Goal: Transaction & Acquisition: Book appointment/travel/reservation

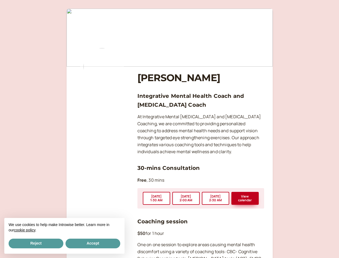
click at [170, 129] on p "At Integrative Mental [MEDICAL_DATA] and [MEDICAL_DATA] Coaching, we are commit…" at bounding box center [201, 134] width 127 height 42
click at [157, 198] on button "[DATE] 1:30 AM" at bounding box center [156, 198] width 27 height 13
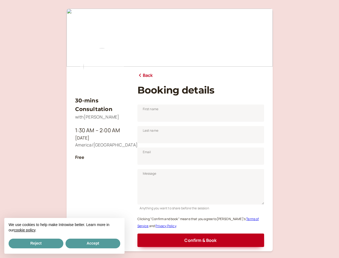
scroll to position [35, 0]
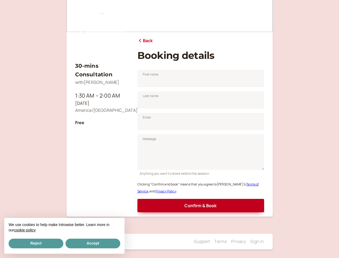
click at [186, 198] on div "Confirm & Book" at bounding box center [201, 204] width 127 height 18
click at [216, 198] on div "Confirm & Book" at bounding box center [201, 204] width 127 height 18
click at [245, 198] on div "Confirm & Book" at bounding box center [201, 204] width 127 height 18
click at [36, 243] on button "Reject" at bounding box center [36, 244] width 55 height 10
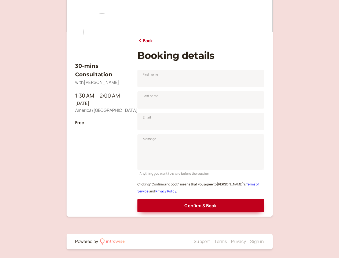
click at [93, 243] on div "Powered by" at bounding box center [86, 241] width 23 height 7
